Goal: Task Accomplishment & Management: Complete application form

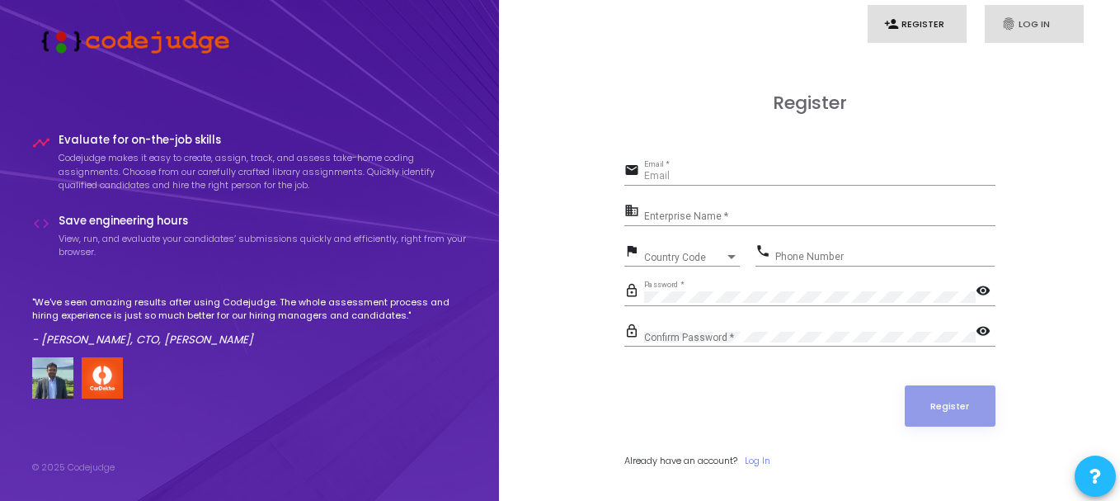
type input "[PERSON_NAME][EMAIL_ADDRESS][DOMAIN_NAME]"
click at [1024, 23] on link "fingerprint Log In" at bounding box center [1034, 24] width 99 height 39
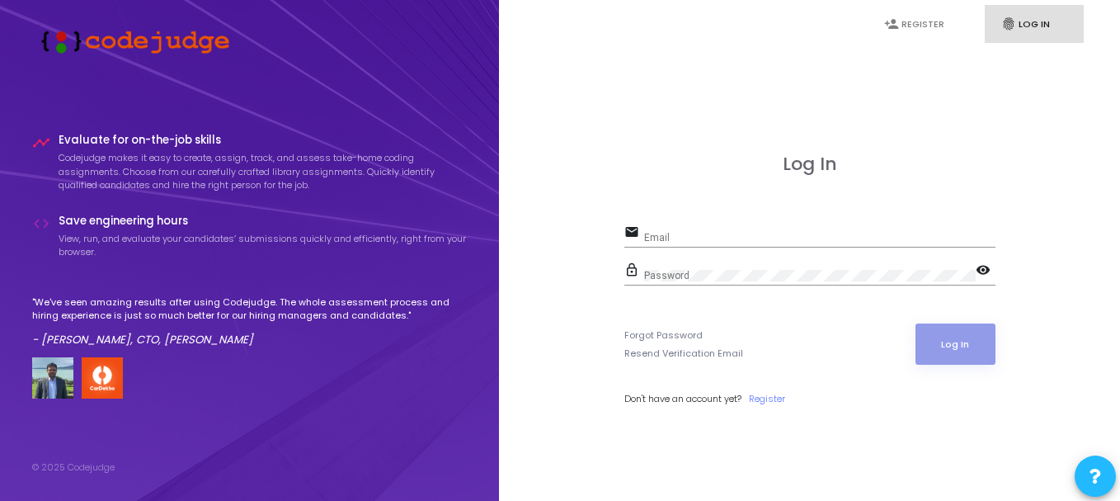
type input "[PERSON_NAME][EMAIL_ADDRESS][DOMAIN_NAME]"
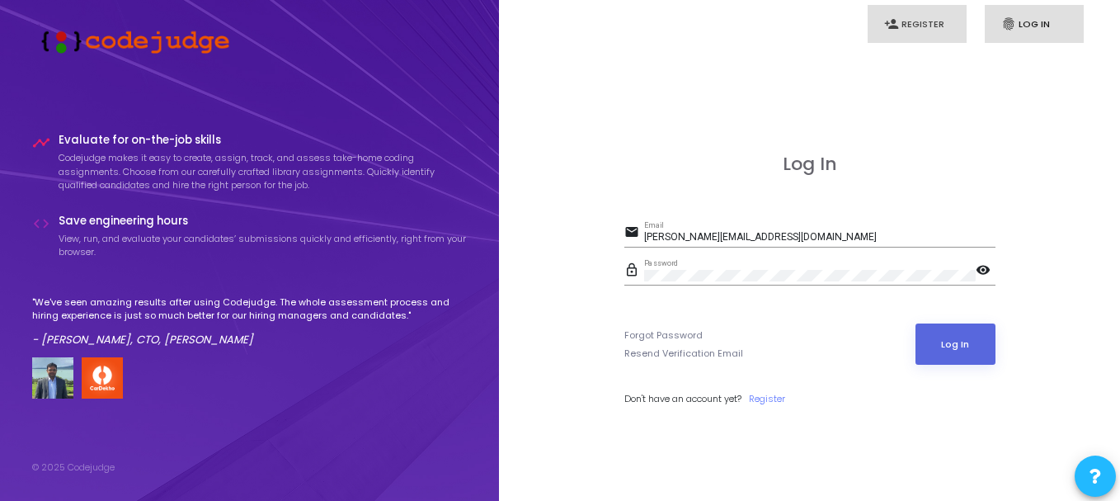
click at [927, 23] on link "person_add Register" at bounding box center [916, 24] width 99 height 39
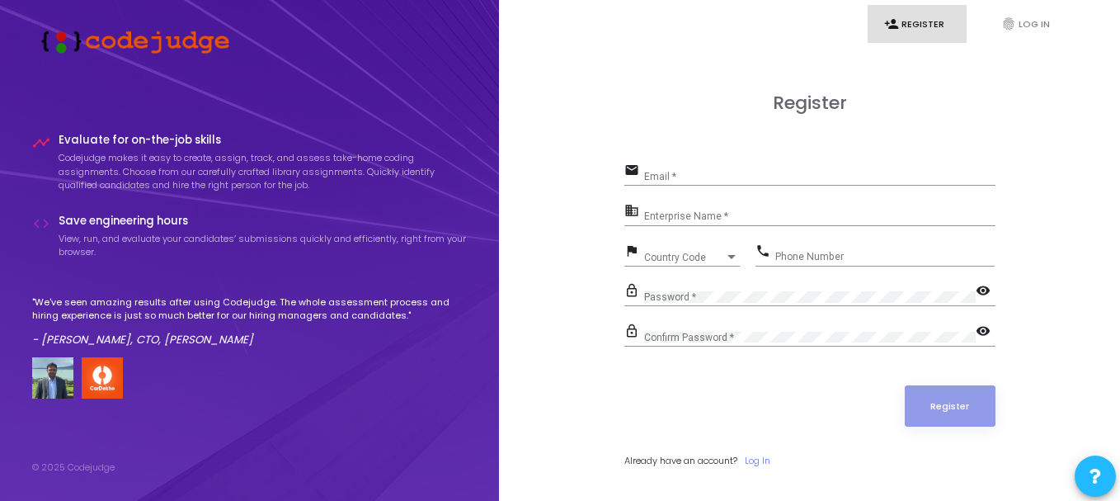
type input "[PERSON_NAME][EMAIL_ADDRESS][DOMAIN_NAME]"
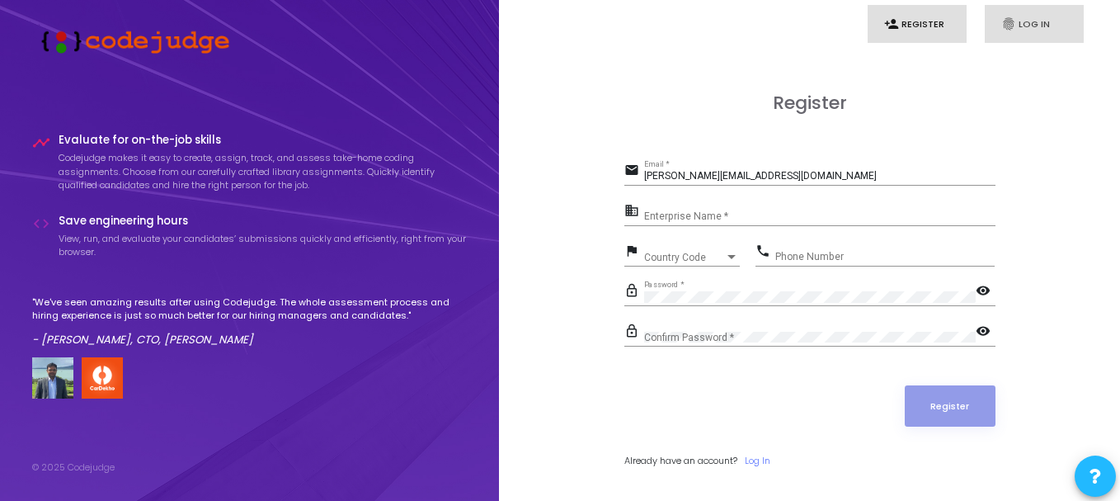
click at [1004, 29] on icon "fingerprint" at bounding box center [1008, 23] width 15 height 15
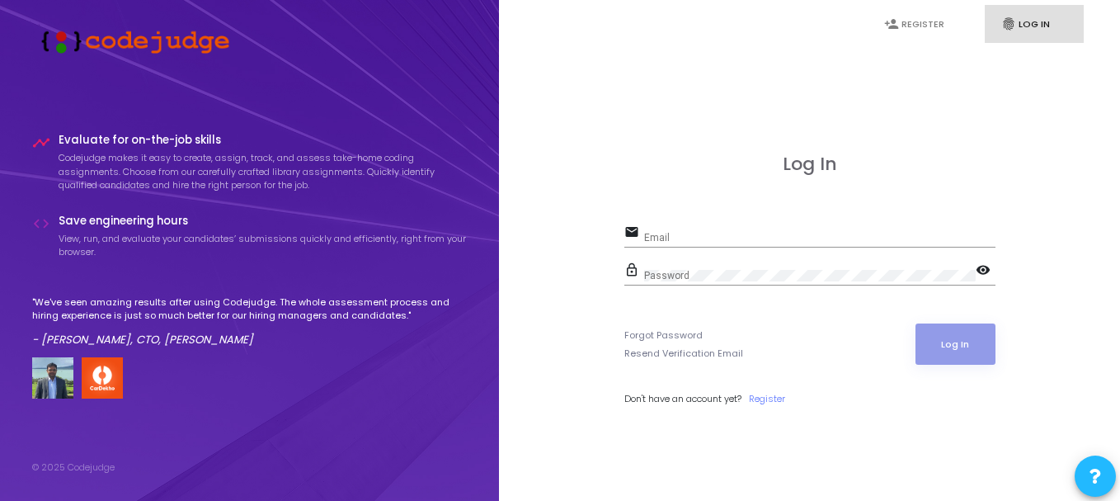
type input "[PERSON_NAME][EMAIL_ADDRESS][DOMAIN_NAME]"
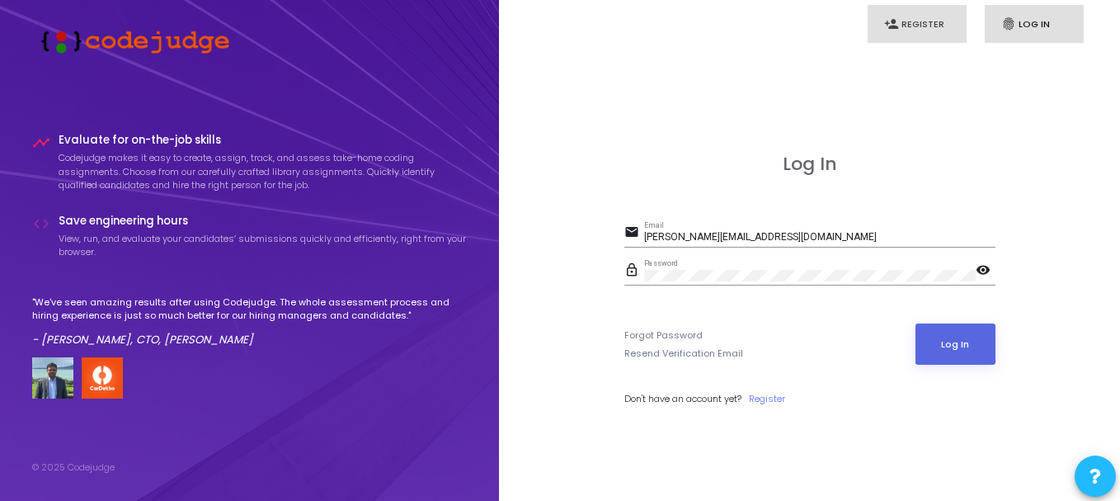
click at [926, 21] on link "person_add Register" at bounding box center [916, 24] width 99 height 39
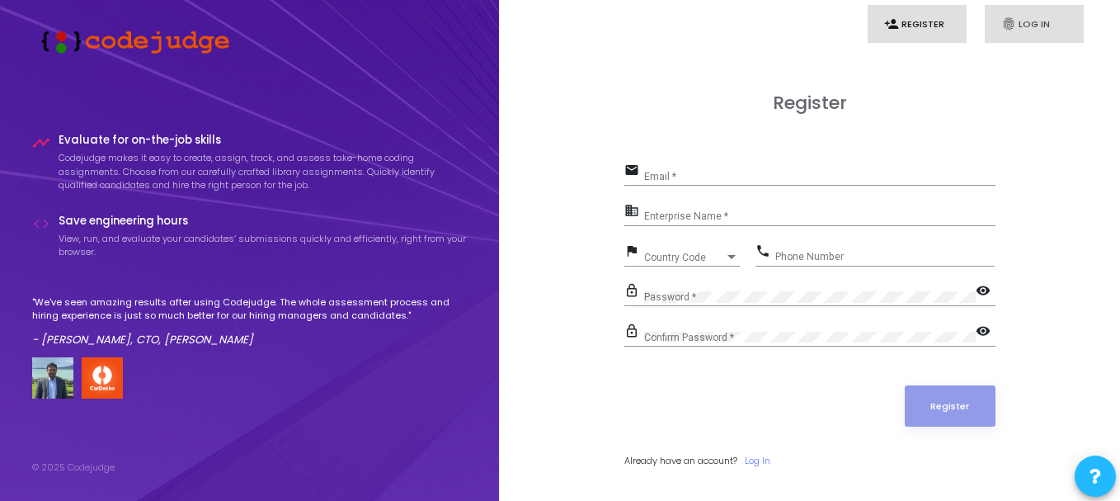
type input "[PERSON_NAME][EMAIL_ADDRESS][DOMAIN_NAME]"
click at [999, 24] on link "fingerprint Log In" at bounding box center [1034, 24] width 99 height 39
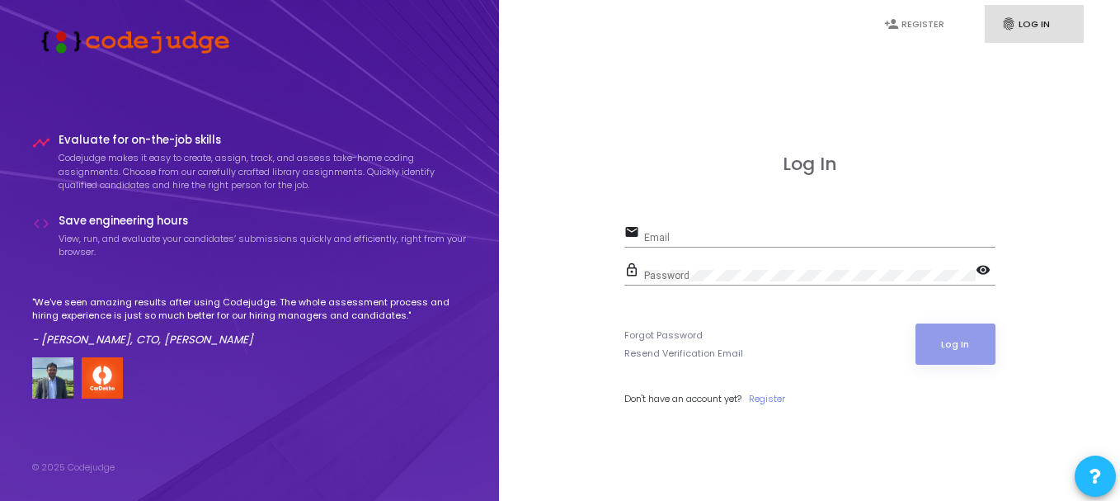
type input "[PERSON_NAME][EMAIL_ADDRESS][DOMAIN_NAME]"
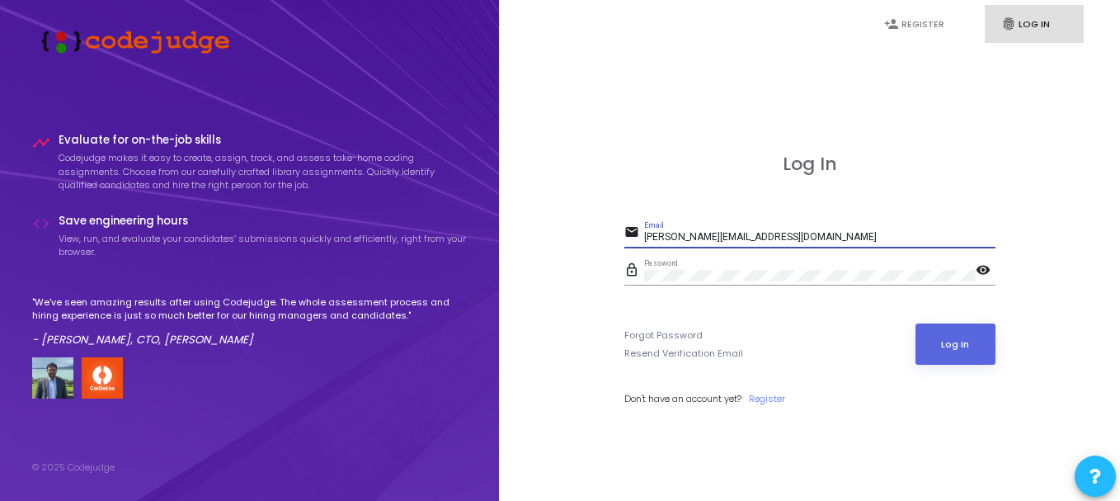
drag, startPoint x: 774, startPoint y: 233, endPoint x: 628, endPoint y: 239, distance: 146.1
click at [628, 239] on div "email [PERSON_NAME][EMAIL_ADDRESS][DOMAIN_NAME] Email" at bounding box center [809, 234] width 371 height 26
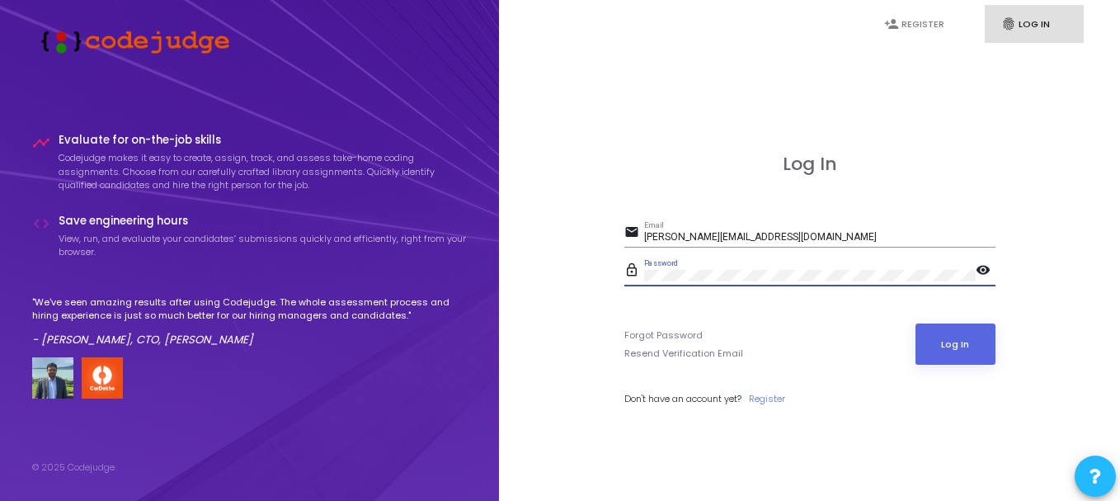
click at [984, 273] on mat-icon "visibility" at bounding box center [985, 271] width 20 height 20
click at [660, 101] on div "Log In email [PERSON_NAME][EMAIL_ADDRESS][DOMAIN_NAME] Email lock_outline Passw…" at bounding box center [809, 298] width 585 height 501
click at [619, 93] on div "Log In email [PERSON_NAME][EMAIL_ADDRESS][DOMAIN_NAME] Email lock_outline Passw…" at bounding box center [809, 298] width 585 height 501
